Goal: Find contact information: Find contact information

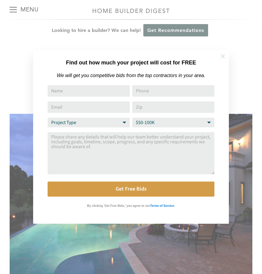
click at [224, 57] on icon at bounding box center [222, 56] width 7 height 7
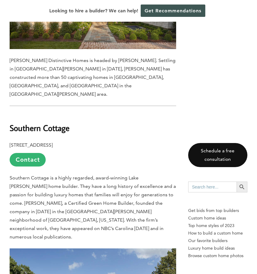
scroll to position [1533, 0]
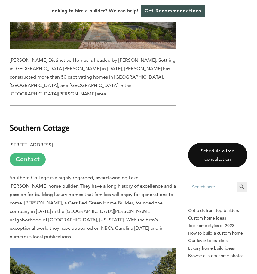
click at [32, 152] on link "Contact" at bounding box center [28, 159] width 36 height 14
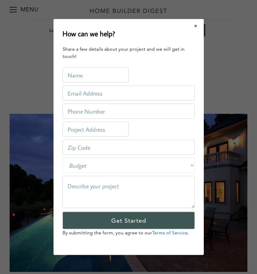
scroll to position [0, 0]
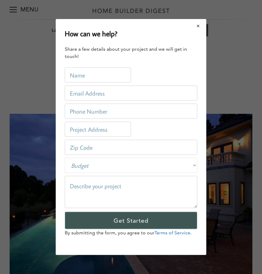
click at [197, 24] on button "Close modal" at bounding box center [198, 26] width 16 height 13
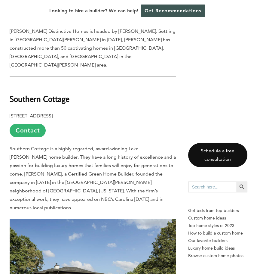
scroll to position [1563, 0]
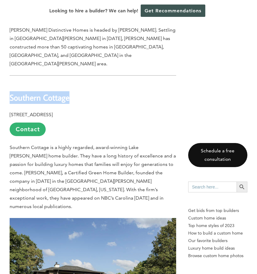
drag, startPoint x: 75, startPoint y: 56, endPoint x: 2, endPoint y: 57, distance: 73.7
copy b "Southern Cottage"
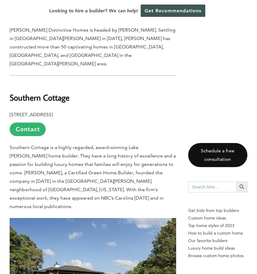
click at [53, 112] on b "[STREET_ADDRESS]" at bounding box center [31, 115] width 43 height 6
copy b "[PERSON_NAME]"
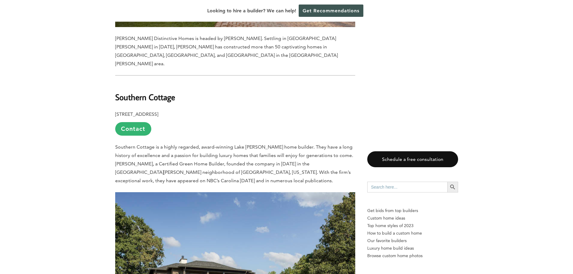
scroll to position [1693, 0]
